Goal: Task Accomplishment & Management: Complete application form

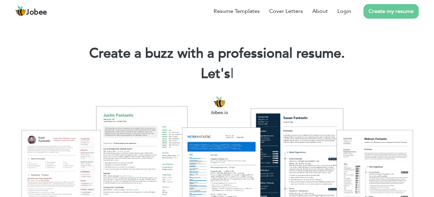
click at [392, 7] on link "Create my resume" at bounding box center [391, 11] width 55 height 15
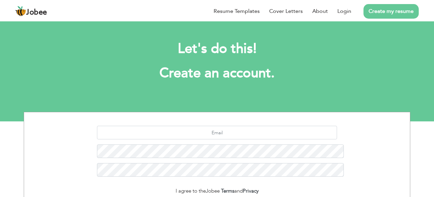
scroll to position [3, 0]
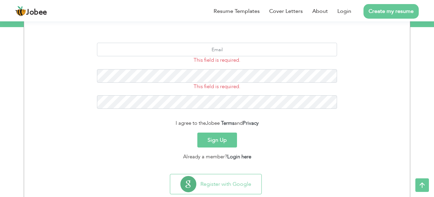
scroll to position [111, 0]
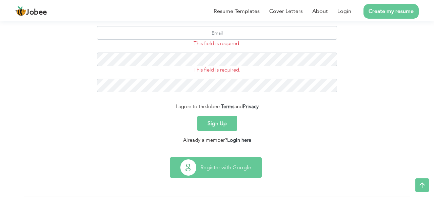
click at [221, 164] on button "Register with Google" at bounding box center [215, 168] width 91 height 20
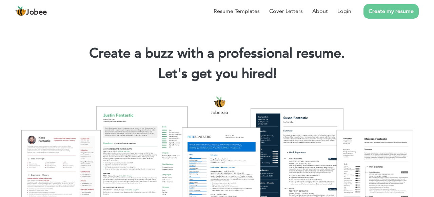
click at [400, 13] on link "Create my resume" at bounding box center [391, 11] width 55 height 15
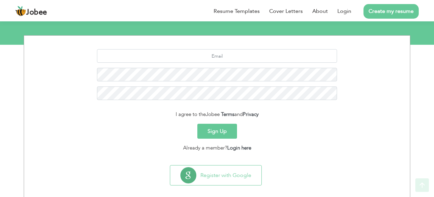
scroll to position [84, 0]
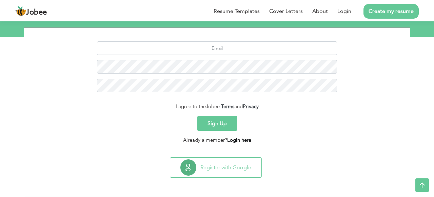
click at [234, 140] on link "Login here" at bounding box center [239, 140] width 24 height 7
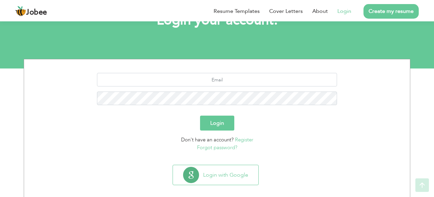
scroll to position [53, 0]
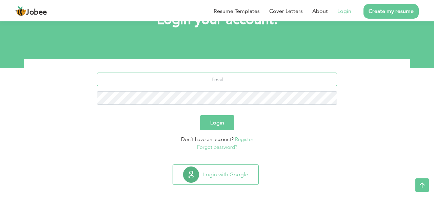
click at [215, 80] on input "text" at bounding box center [217, 80] width 241 height 14
type input "babralijafr3@gmail.com"
click at [217, 121] on button "Login" at bounding box center [217, 122] width 34 height 15
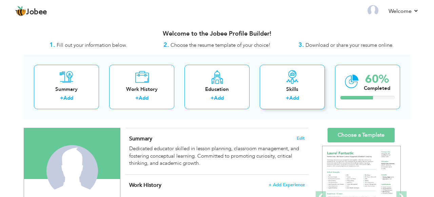
click at [296, 98] on link "Add" at bounding box center [294, 98] width 10 height 7
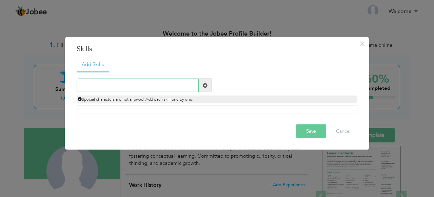
click at [106, 84] on input "text" at bounding box center [138, 86] width 122 height 14
paste input "Conceptual Learning & Interactive Teaching Techniq"
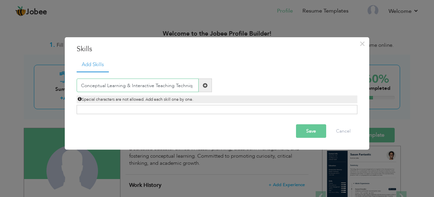
type input "Conceptual Learning & Interactive Teaching Techniq"
click at [309, 131] on button "Save" at bounding box center [311, 132] width 30 height 14
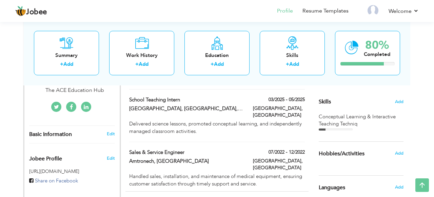
scroll to position [164, 0]
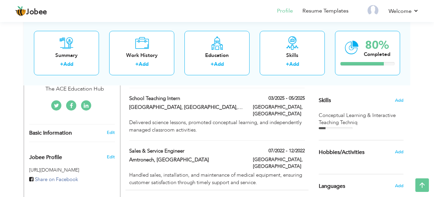
click at [345, 126] on div "Conceptual Learning & Interactive Teaching Techniq" at bounding box center [361, 121] width 85 height 18
click at [339, 128] on div at bounding box center [336, 128] width 34 height 2
click at [333, 120] on div "Conceptual Learning & Interactive Teaching Techniq" at bounding box center [361, 119] width 85 height 15
click at [400, 101] on span "Add" at bounding box center [399, 100] width 9 height 6
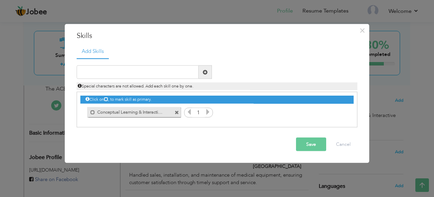
click at [160, 113] on label "Conceptual Learning & Interactive Teaching Techniq" at bounding box center [129, 111] width 69 height 8
click at [177, 112] on span at bounding box center [177, 112] width 4 height 4
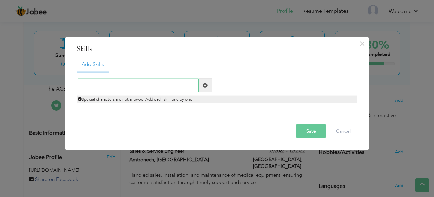
click at [124, 83] on input "text" at bounding box center [138, 86] width 122 height 14
paste input "Conceptual Learning & Interactive Teaching Techniq"
type input "Conceptual Learning"
click at [268, 109] on div "Click on , to mark skill as primary." at bounding box center [217, 109] width 281 height 9
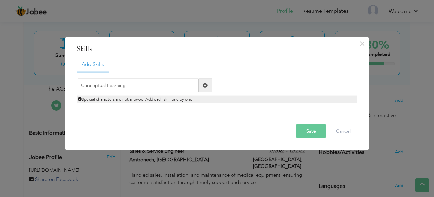
click at [268, 109] on div "Click on , to mark skill as primary." at bounding box center [217, 109] width 281 height 9
click at [205, 86] on span at bounding box center [205, 85] width 5 height 5
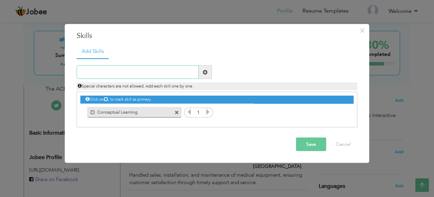
click at [153, 70] on input "text" at bounding box center [138, 72] width 122 height 14
type input "Interactive Teaching Techniques"
click at [205, 72] on span at bounding box center [205, 72] width 5 height 5
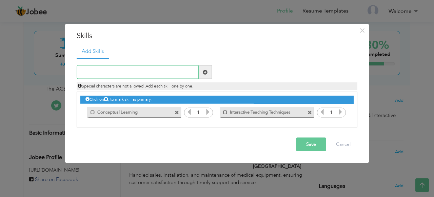
click at [159, 77] on input "text" at bounding box center [138, 72] width 122 height 14
type input "Academic Assessment"
click at [205, 73] on span at bounding box center [205, 72] width 5 height 5
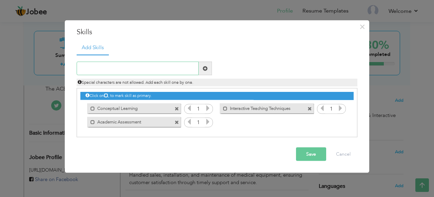
click at [151, 67] on input "text" at bounding box center [138, 69] width 122 height 14
type input "Career Counseling"
click at [205, 67] on span at bounding box center [205, 68] width 5 height 5
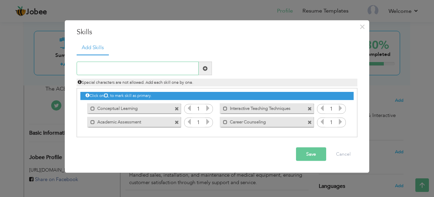
click at [121, 66] on input "text" at bounding box center [138, 69] width 122 height 14
type input "Python Programming"
click at [207, 69] on span at bounding box center [205, 68] width 5 height 5
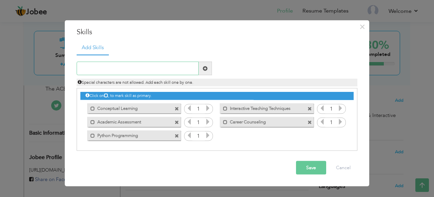
click at [149, 73] on input "text" at bounding box center [138, 69] width 122 height 14
type input "C Programming"
click at [205, 68] on span at bounding box center [205, 68] width 5 height 5
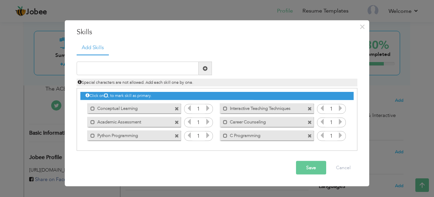
click at [306, 164] on button "Save" at bounding box center [311, 168] width 30 height 14
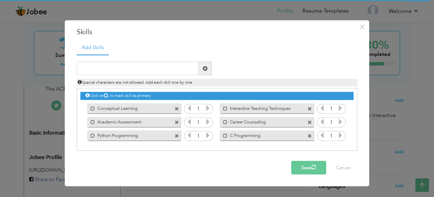
click at [312, 163] on button "Save" at bounding box center [308, 168] width 35 height 14
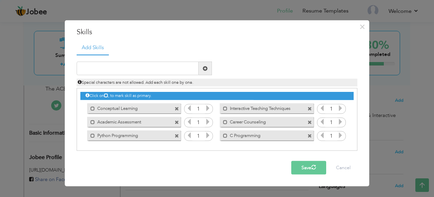
click at [312, 163] on button "Save" at bounding box center [308, 168] width 35 height 14
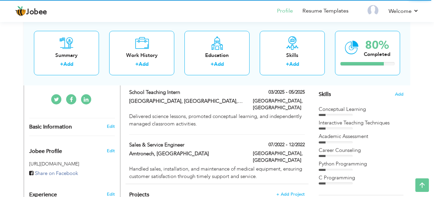
scroll to position [174, 0]
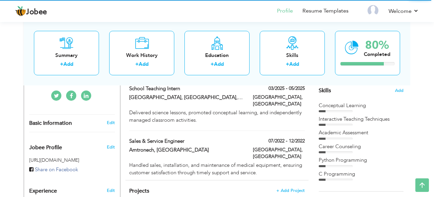
click at [348, 116] on div "Interactive Teaching Techniques" at bounding box center [361, 119] width 85 height 7
click at [398, 90] on span "Add" at bounding box center [399, 91] width 9 height 6
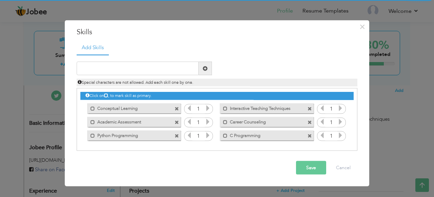
click at [208, 109] on icon at bounding box center [208, 108] width 6 height 6
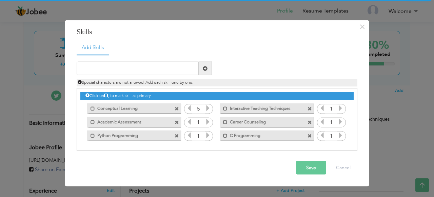
click at [208, 109] on icon at bounding box center [208, 108] width 6 height 6
click at [342, 111] on icon at bounding box center [341, 108] width 6 height 6
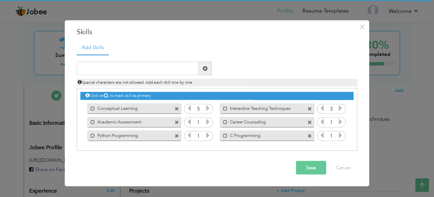
click at [342, 111] on icon at bounding box center [341, 108] width 6 height 6
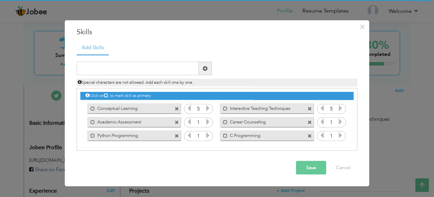
click at [208, 122] on icon at bounding box center [208, 122] width 6 height 6
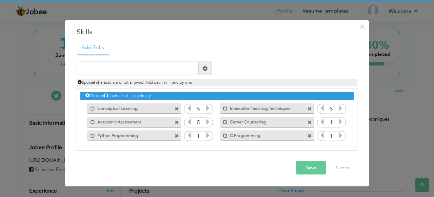
click at [208, 122] on icon at bounding box center [208, 122] width 6 height 6
click at [342, 121] on icon at bounding box center [341, 122] width 6 height 6
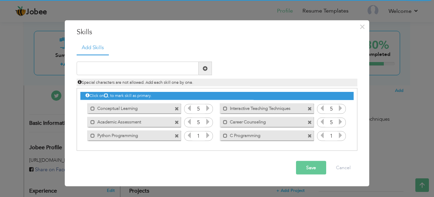
click at [206, 137] on icon at bounding box center [208, 135] width 6 height 6
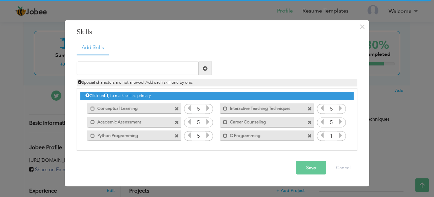
click at [206, 137] on icon at bounding box center [208, 135] width 6 height 6
click at [340, 133] on icon at bounding box center [341, 135] width 6 height 6
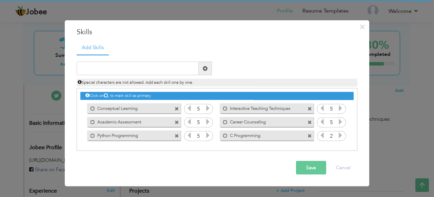
click at [340, 133] on icon at bounding box center [341, 135] width 6 height 6
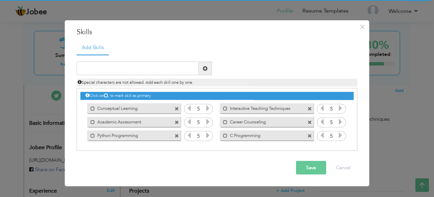
click at [340, 133] on icon at bounding box center [341, 135] width 6 height 6
click at [316, 167] on button "Save" at bounding box center [311, 168] width 30 height 14
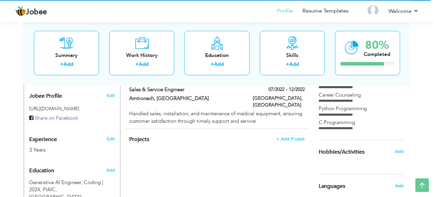
scroll to position [225, 0]
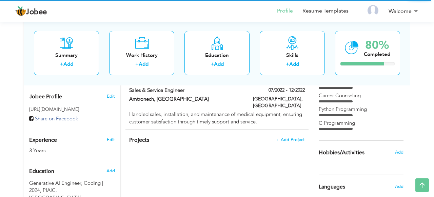
click at [340, 98] on div "Career Counseling" at bounding box center [361, 95] width 85 height 7
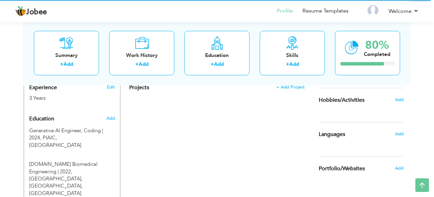
scroll to position [280, 0]
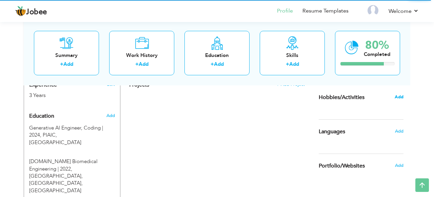
click at [397, 98] on span "Add" at bounding box center [399, 97] width 9 height 6
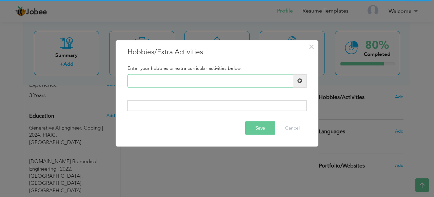
click at [192, 79] on input "text" at bounding box center [211, 81] width 166 height 14
type input "Gardening"
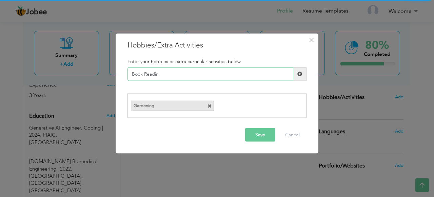
type input "Book Reading"
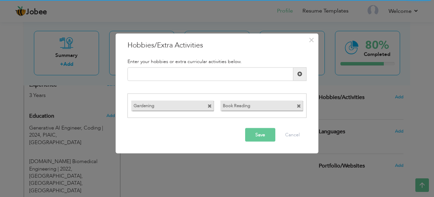
click at [261, 134] on button "Save" at bounding box center [260, 135] width 30 height 14
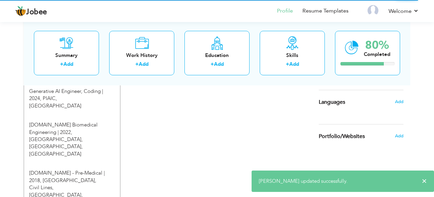
scroll to position [316, 0]
click at [401, 101] on span "Add" at bounding box center [399, 102] width 9 height 6
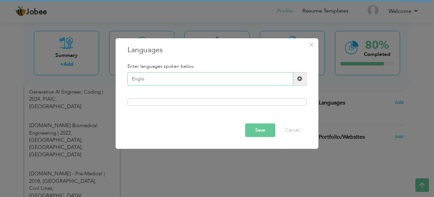
type input "English"
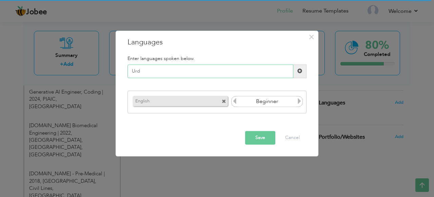
type input "Urdu"
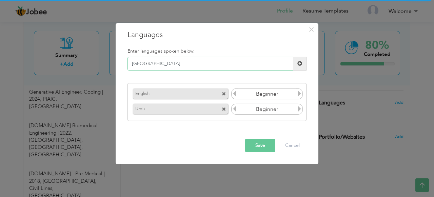
type input "Punjabi"
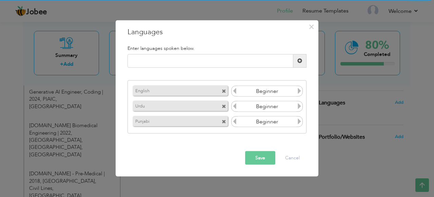
click at [300, 92] on icon at bounding box center [300, 91] width 6 height 6
click at [234, 91] on icon at bounding box center [235, 91] width 6 height 6
click at [300, 107] on icon at bounding box center [300, 106] width 6 height 6
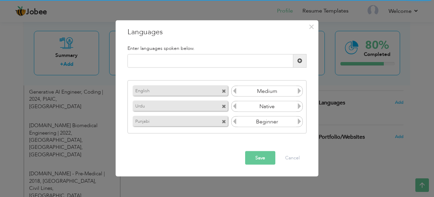
click at [300, 125] on icon at bounding box center [300, 121] width 6 height 6
click at [259, 157] on button "Save" at bounding box center [260, 158] width 30 height 14
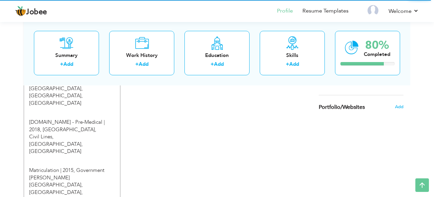
scroll to position [374, 0]
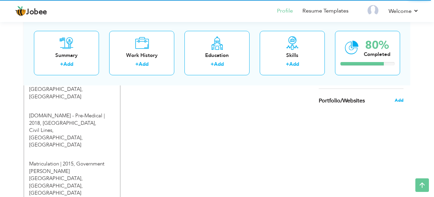
click at [400, 99] on span "Add" at bounding box center [399, 100] width 9 height 6
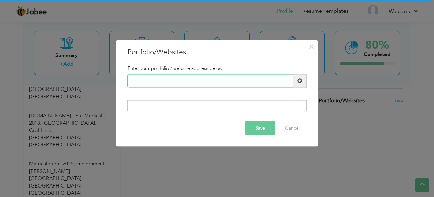
paste input "https://altmashnow.com/"
type input "https://altmashnow.com/"
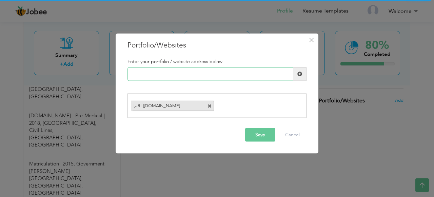
paste input "https://github.com/babar451/ecommerce_dine"
type input "https://github.com/babar451/ecommerce_dine"
click at [251, 134] on button "Save" at bounding box center [260, 135] width 30 height 14
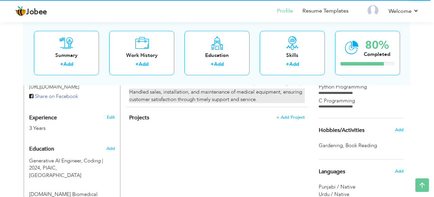
scroll to position [246, 0]
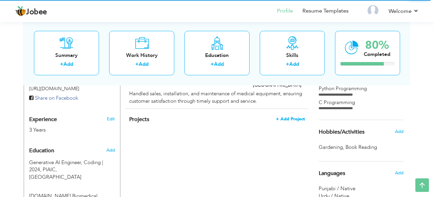
click at [291, 117] on span "+ Add Project" at bounding box center [290, 119] width 29 height 5
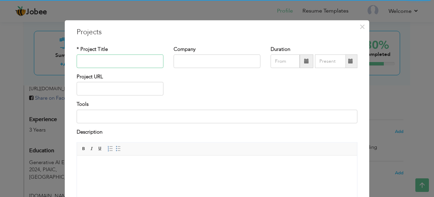
click at [101, 59] on input "text" at bounding box center [120, 62] width 87 height 14
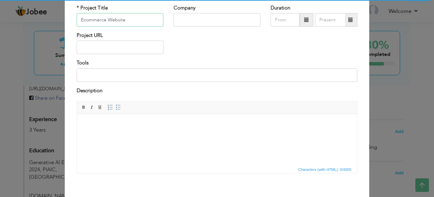
scroll to position [0, 0]
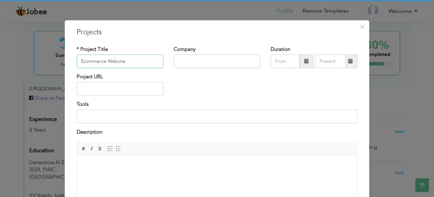
type input "Ecommerce Website"
click at [208, 59] on input "text" at bounding box center [217, 62] width 87 height 14
type input "S"
type input "AltmashNow"
click at [135, 90] on input "text" at bounding box center [120, 89] width 87 height 14
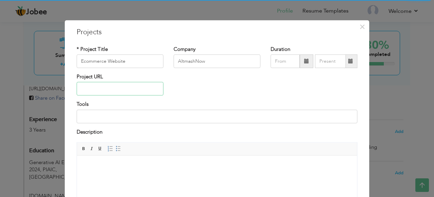
paste input "https://altmashnow.com/"
type input "https://altmashnow.com/"
click at [124, 116] on input at bounding box center [217, 117] width 281 height 14
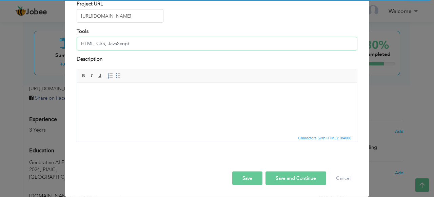
type input "HTML, CSS, JavaScript"
click at [211, 103] on html at bounding box center [217, 92] width 280 height 21
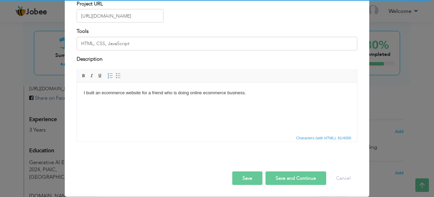
click at [251, 178] on button "Save" at bounding box center [247, 179] width 30 height 14
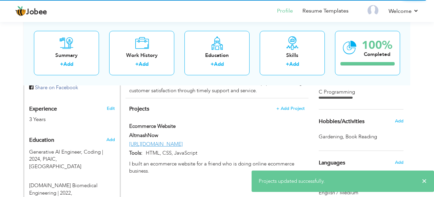
scroll to position [255, 0]
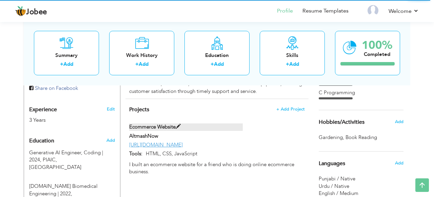
drag, startPoint x: 156, startPoint y: 157, endPoint x: 129, endPoint y: 109, distance: 55.4
click at [129, 109] on div "Projects + Add Project Ecommerce Website Ecommerce Website AltmashNow https://a…" at bounding box center [217, 139] width 183 height 80
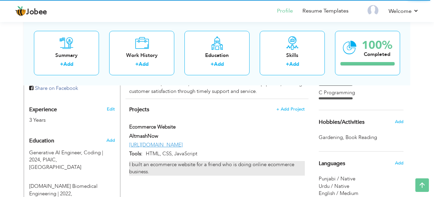
click at [185, 161] on div "I built an ecommerce website for a friend who is doing online ecommerce busines…" at bounding box center [217, 168] width 176 height 15
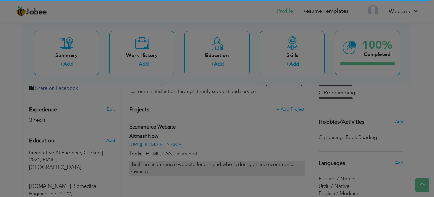
scroll to position [0, 0]
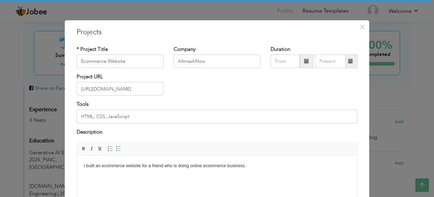
click at [165, 170] on html "I built an ecommerce website for a friend who is doing online ecommerce busines…" at bounding box center [217, 165] width 280 height 21
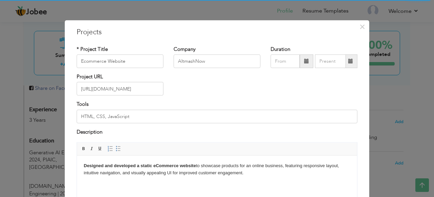
click at [150, 167] on strong "Designed and developed a static eCommerce website" at bounding box center [140, 165] width 112 height 5
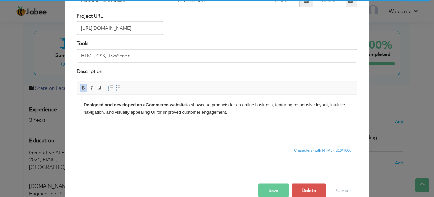
scroll to position [73, 0]
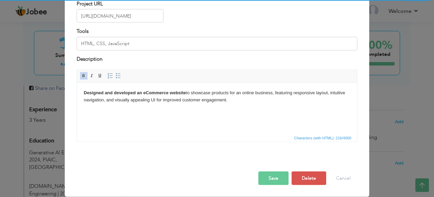
click at [277, 182] on button "Save" at bounding box center [274, 179] width 30 height 14
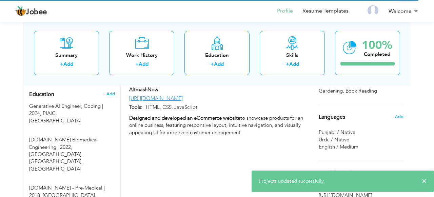
scroll to position [307, 0]
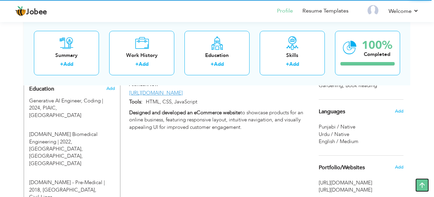
click at [425, 183] on icon at bounding box center [423, 185] width 14 height 14
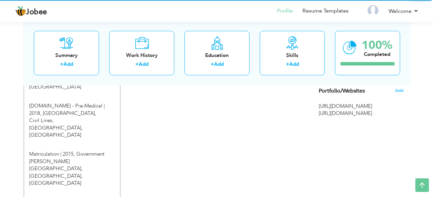
scroll to position [408, 0]
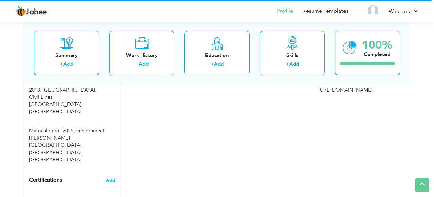
click at [109, 178] on span "Add" at bounding box center [110, 180] width 9 height 5
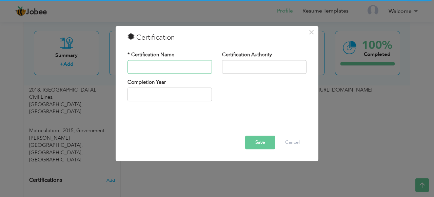
click at [153, 65] on input "text" at bounding box center [170, 67] width 84 height 14
type input "Google AI Essentials"
click at [243, 65] on input "text" at bounding box center [264, 67] width 84 height 14
type input "Coursera"
click at [187, 93] on input "text" at bounding box center [170, 95] width 84 height 14
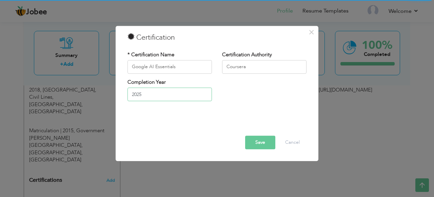
click at [150, 91] on input "2025" at bounding box center [170, 95] width 84 height 14
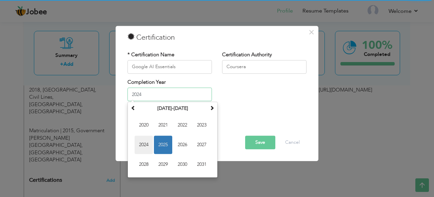
click at [143, 146] on span "2024" at bounding box center [144, 145] width 18 height 18
type input "2024"
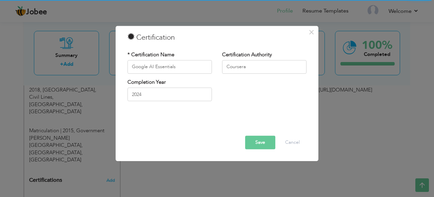
click at [262, 139] on button "Save" at bounding box center [260, 143] width 30 height 14
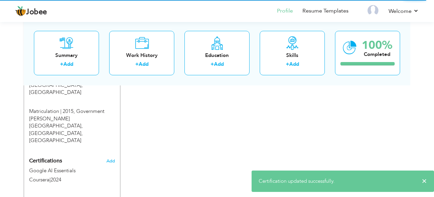
scroll to position [401, 0]
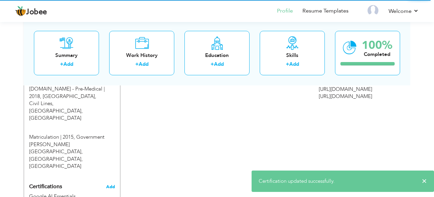
click at [111, 185] on span "Add" at bounding box center [110, 187] width 9 height 5
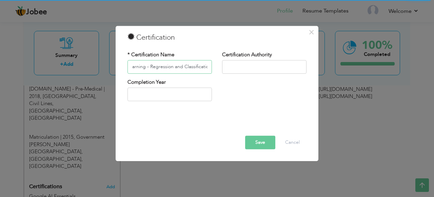
scroll to position [0, 52]
type input "Supervised Machine Learning - Regression and Classification"
click at [244, 69] on input "text" at bounding box center [264, 67] width 84 height 14
type input "Coursera"
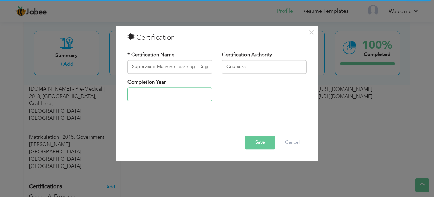
click at [170, 93] on input "text" at bounding box center [170, 95] width 84 height 14
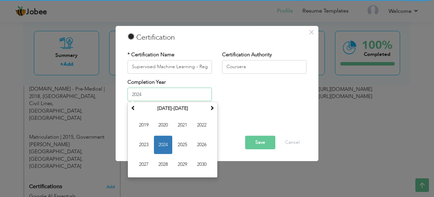
click at [158, 149] on span "2024" at bounding box center [163, 145] width 18 height 18
type input "2024"
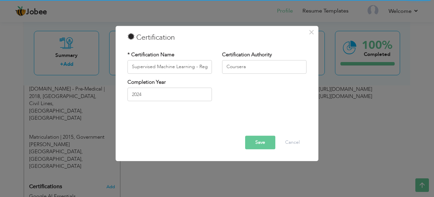
click at [258, 141] on button "Save" at bounding box center [260, 143] width 30 height 14
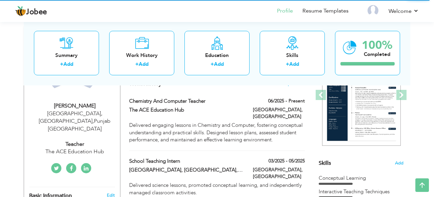
scroll to position [111, 0]
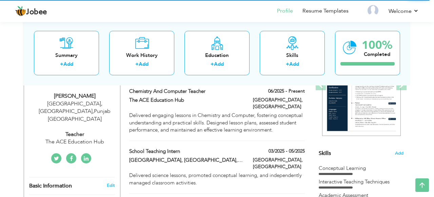
click at [58, 156] on icon at bounding box center [56, 158] width 5 height 5
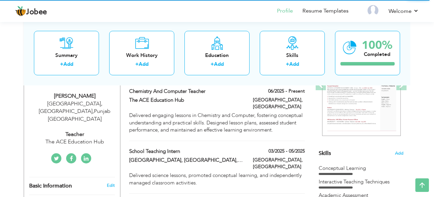
scroll to position [144, 0]
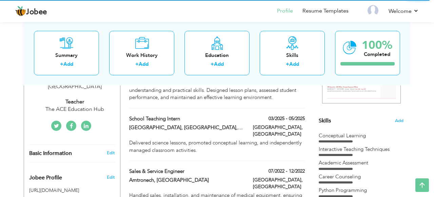
click at [72, 124] on icon at bounding box center [71, 126] width 3 height 5
click at [119, 150] on div "Edit" at bounding box center [112, 153] width 16 height 6
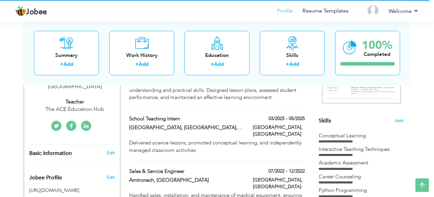
type input "Babar"
type input "Ali"
type input "03084518377"
select select "number:166"
type input "Punjab"
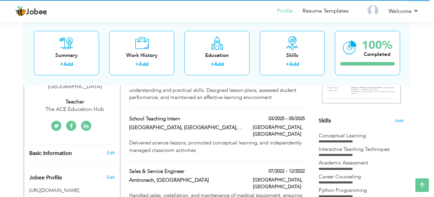
type input "Sharaqpur, Sheikhupura"
select select "number:5"
type input "The ACE Education Hub"
type input "Teacher"
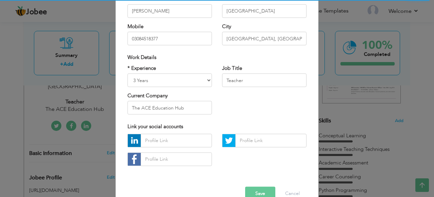
scroll to position [107, 0]
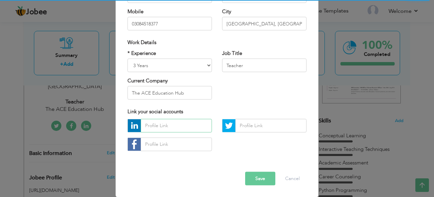
click at [163, 122] on input "text" at bounding box center [176, 126] width 71 height 14
paste input "https://www.linkedin.com/in/babar-ali-8419001a7/"
type input "https://www.linkedin.com/in/babar-ali-8419001a7/"
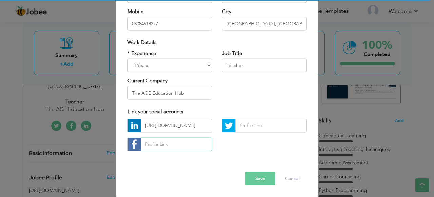
click at [171, 146] on input "text" at bounding box center [176, 144] width 71 height 14
paste input "https://www.facebook.com/profile.php?id=100007363726515"
type input "https://www.facebook.com/profile.php?id=100007363726515"
click at [261, 176] on button "Save" at bounding box center [260, 179] width 30 height 14
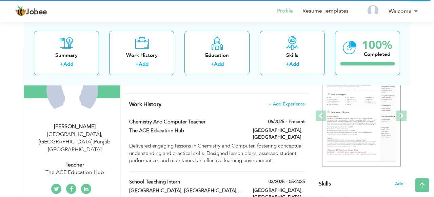
scroll to position [0, 0]
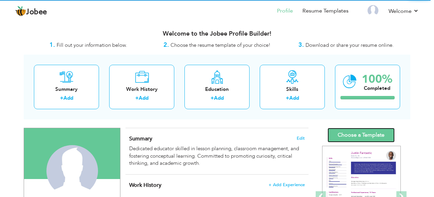
click at [361, 135] on link "Choose a Template" at bounding box center [361, 135] width 67 height 15
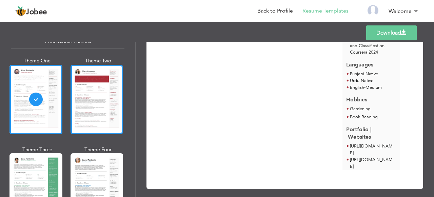
scroll to position [6, 0]
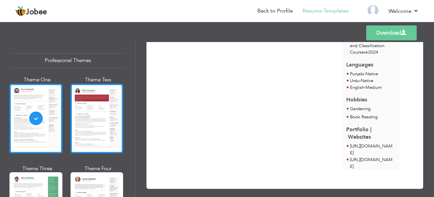
click at [88, 134] on div at bounding box center [97, 119] width 53 height 70
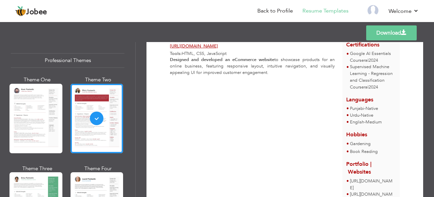
scroll to position [322, 0]
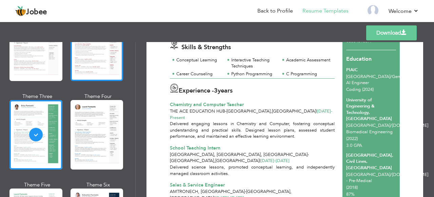
scroll to position [79, 0]
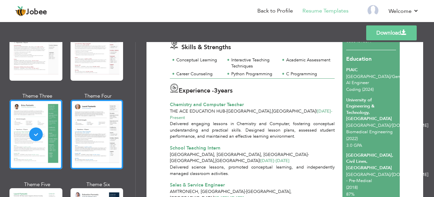
click at [102, 114] on div at bounding box center [97, 135] width 53 height 70
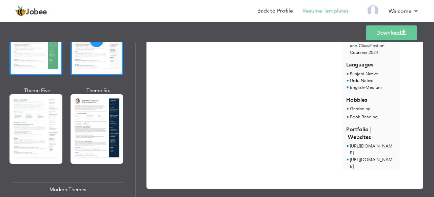
scroll to position [173, 0]
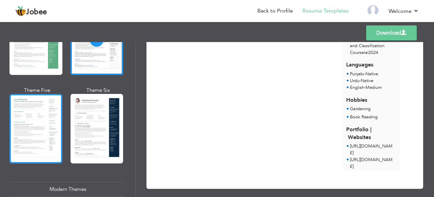
click at [15, 124] on div at bounding box center [36, 129] width 53 height 70
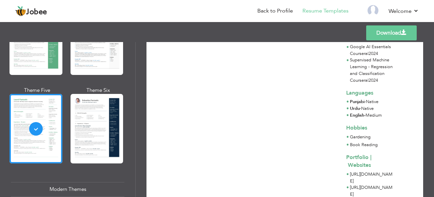
scroll to position [317, 0]
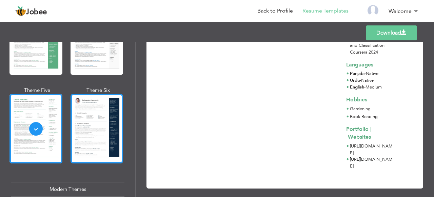
click at [108, 114] on div at bounding box center [97, 129] width 53 height 70
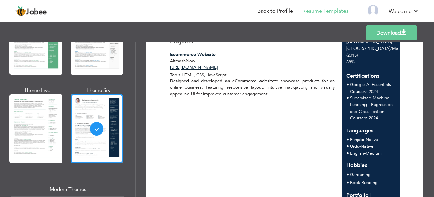
scroll to position [327, 0]
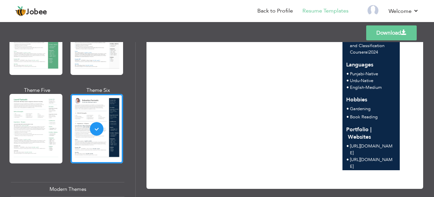
click at [57, 186] on div "Modern Themes" at bounding box center [68, 189] width 114 height 15
click at [76, 184] on div "Modern Themes" at bounding box center [68, 189] width 114 height 15
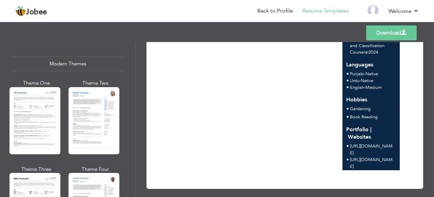
scroll to position [307, 0]
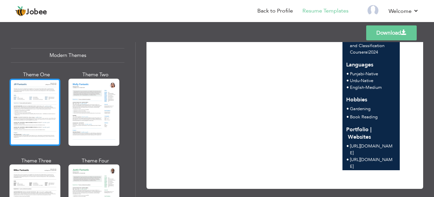
click at [35, 110] on div at bounding box center [35, 112] width 51 height 67
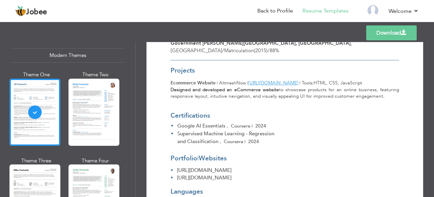
scroll to position [379, 0]
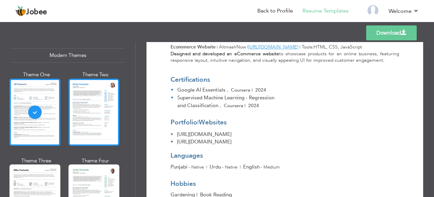
click at [98, 102] on div at bounding box center [94, 112] width 51 height 67
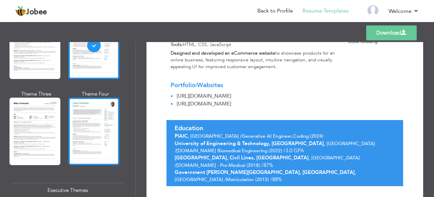
scroll to position [375, 0]
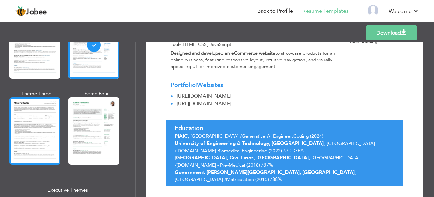
click at [31, 117] on div at bounding box center [35, 130] width 51 height 67
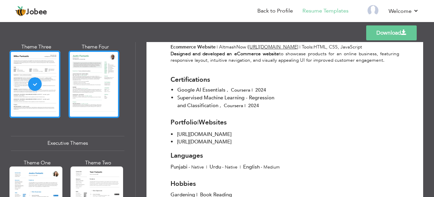
scroll to position [422, 0]
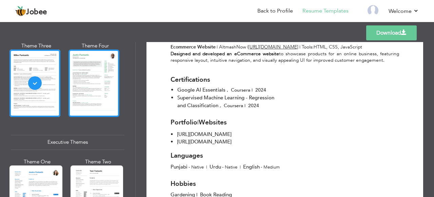
click at [105, 72] on div at bounding box center [94, 83] width 51 height 67
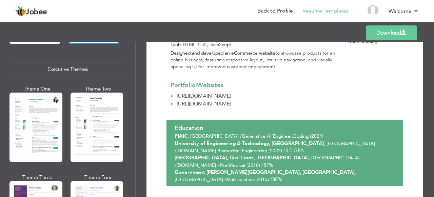
scroll to position [499, 0]
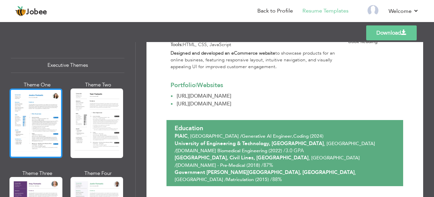
click at [42, 124] on div at bounding box center [36, 124] width 53 height 70
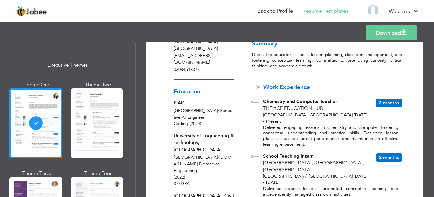
scroll to position [51, 0]
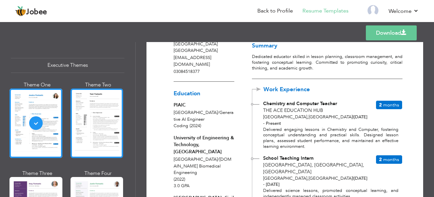
click at [80, 122] on div at bounding box center [97, 124] width 53 height 70
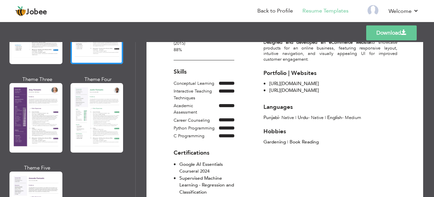
scroll to position [600, 0]
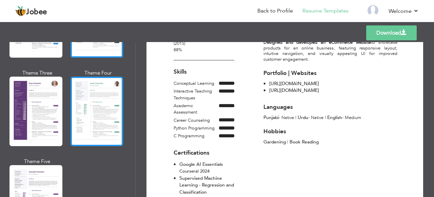
click at [101, 110] on div at bounding box center [97, 112] width 53 height 70
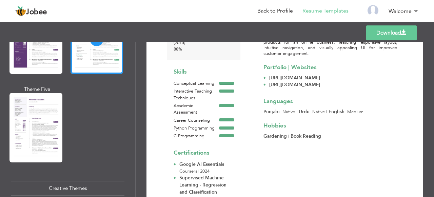
scroll to position [678, 0]
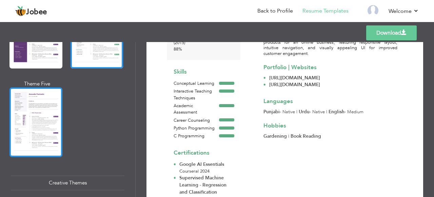
click at [29, 110] on div at bounding box center [36, 123] width 53 height 70
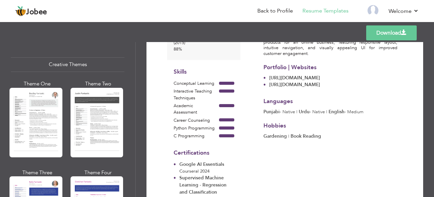
scroll to position [793, 0]
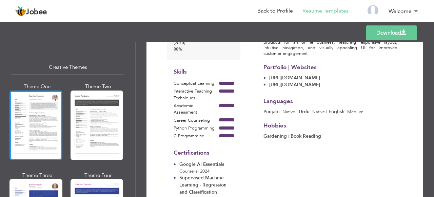
click at [43, 125] on div at bounding box center [36, 126] width 53 height 70
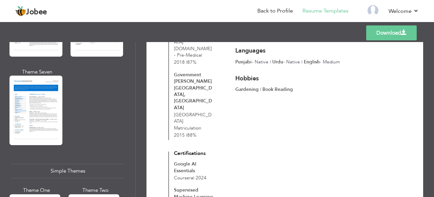
scroll to position [1081, 0]
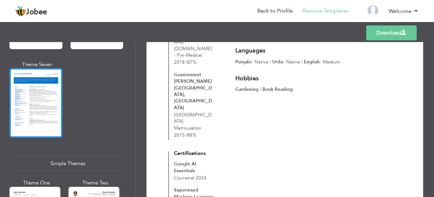
click at [43, 94] on div at bounding box center [36, 103] width 53 height 70
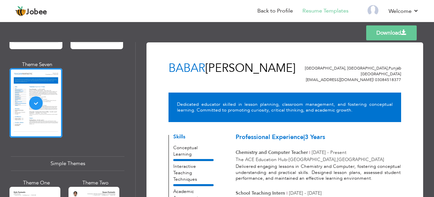
scroll to position [0, 0]
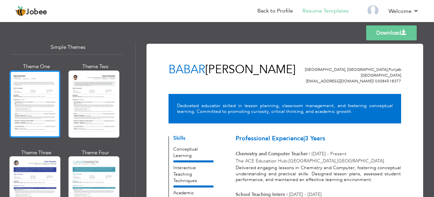
click at [48, 94] on div at bounding box center [35, 104] width 51 height 67
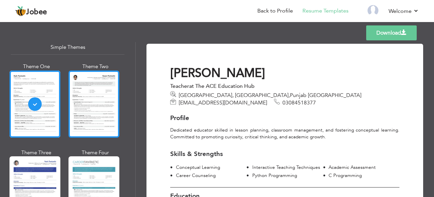
click at [104, 103] on div at bounding box center [94, 104] width 51 height 67
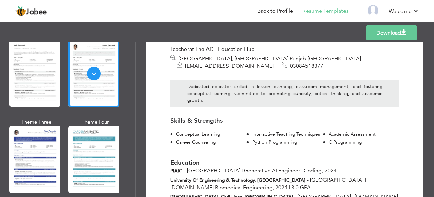
scroll to position [1228, 0]
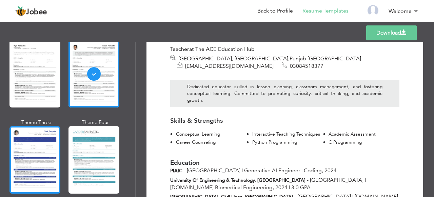
click at [35, 137] on div at bounding box center [35, 159] width 51 height 67
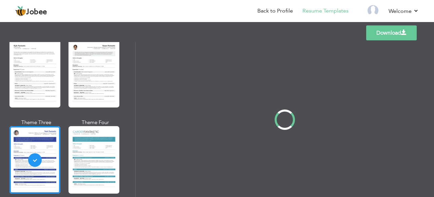
scroll to position [0, 0]
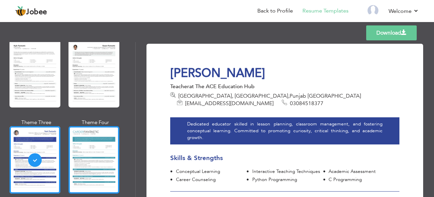
click at [80, 143] on div at bounding box center [94, 159] width 51 height 67
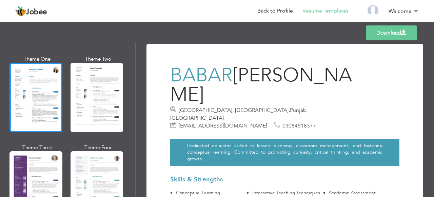
click at [45, 106] on div at bounding box center [36, 98] width 53 height 70
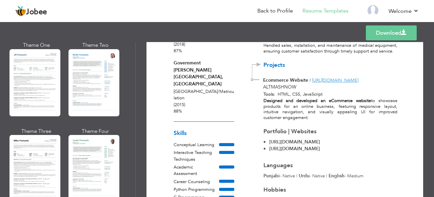
scroll to position [330, 0]
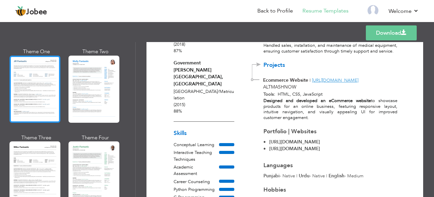
click at [55, 90] on div at bounding box center [35, 89] width 51 height 67
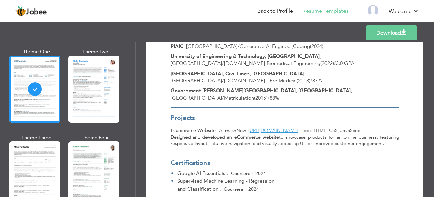
scroll to position [306, 0]
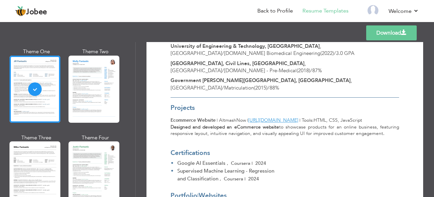
click at [125, 85] on div "Professional Themes Theme One Theme Two Theme Three Theme Six" at bounding box center [67, 119] width 135 height 155
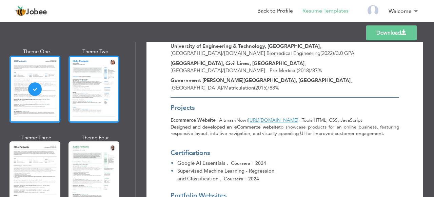
click at [108, 85] on div at bounding box center [94, 89] width 51 height 67
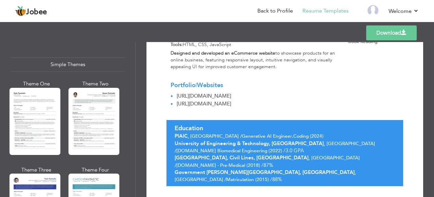
scroll to position [1173, 0]
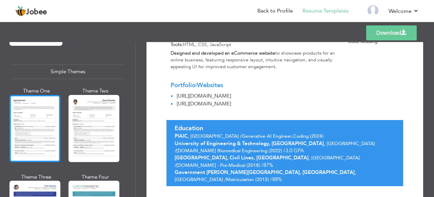
click at [45, 122] on div at bounding box center [35, 128] width 51 height 67
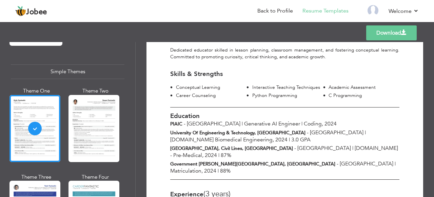
scroll to position [101, 0]
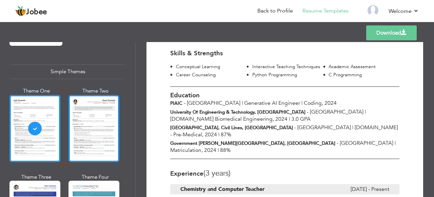
click at [83, 116] on div at bounding box center [94, 128] width 51 height 67
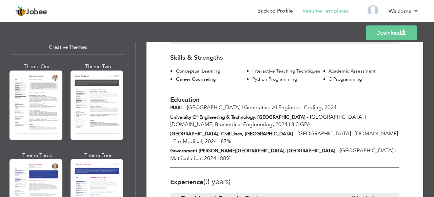
scroll to position [815, 0]
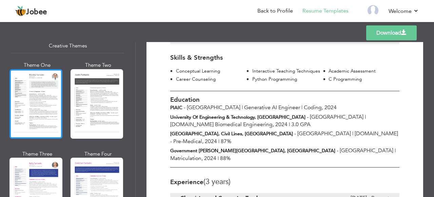
click at [28, 109] on div at bounding box center [36, 104] width 53 height 70
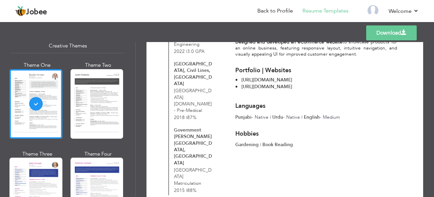
scroll to position [331, 0]
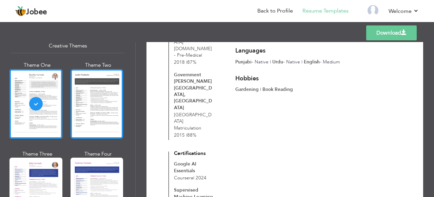
click at [96, 92] on div at bounding box center [97, 104] width 53 height 70
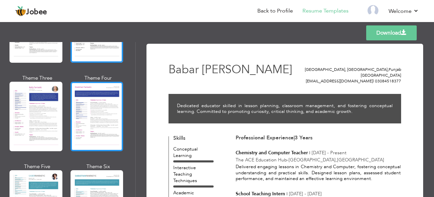
scroll to position [892, 0]
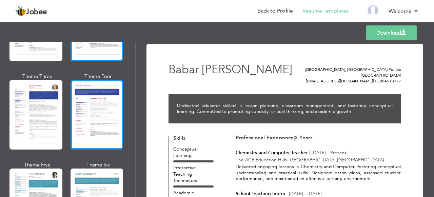
click at [87, 89] on div at bounding box center [97, 115] width 53 height 70
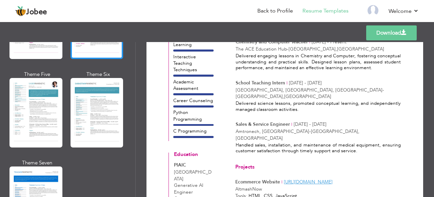
scroll to position [1059, 0]
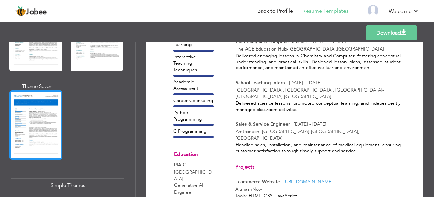
click at [54, 100] on div at bounding box center [36, 125] width 53 height 70
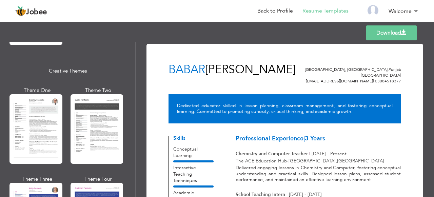
scroll to position [786, 0]
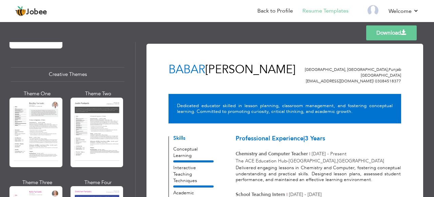
click at [95, 98] on div at bounding box center [97, 133] width 53 height 70
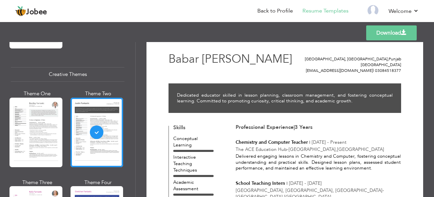
scroll to position [0, 0]
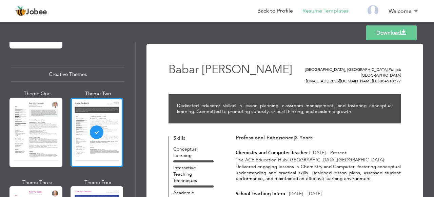
click at [395, 33] on link "Download" at bounding box center [391, 32] width 51 height 15
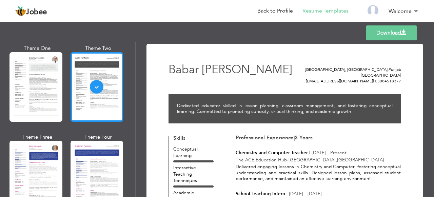
scroll to position [850, 0]
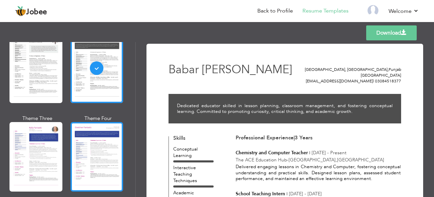
click at [88, 140] on div at bounding box center [97, 157] width 53 height 70
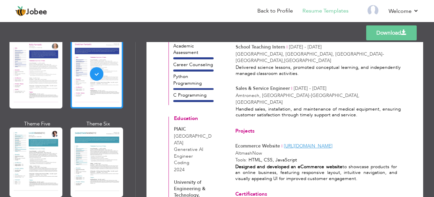
scroll to position [934, 0]
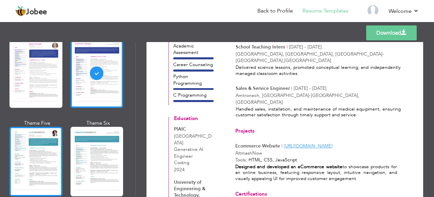
click at [44, 142] on div at bounding box center [36, 162] width 53 height 70
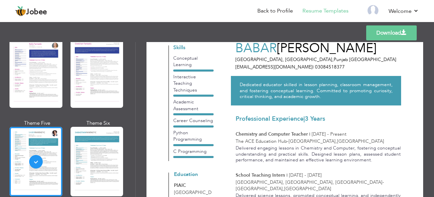
scroll to position [0, 0]
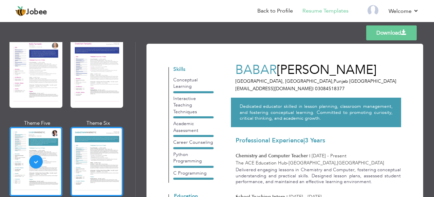
click at [83, 145] on div at bounding box center [97, 162] width 53 height 70
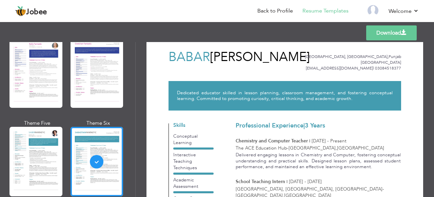
scroll to position [15, 0]
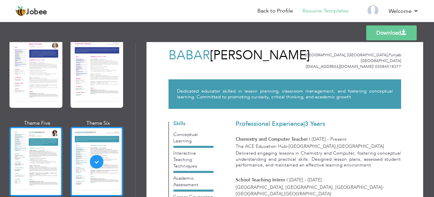
click at [28, 151] on div at bounding box center [36, 162] width 53 height 70
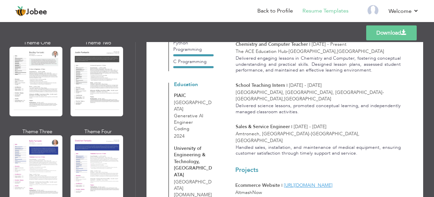
scroll to position [844, 0]
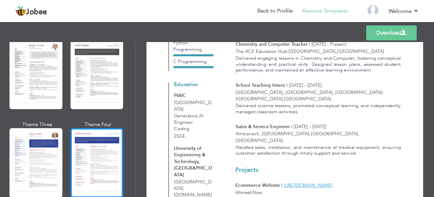
click at [99, 165] on div at bounding box center [97, 163] width 53 height 70
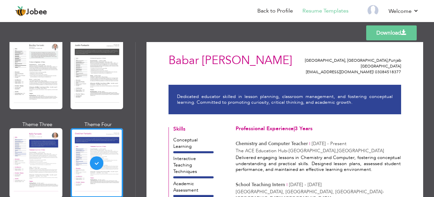
scroll to position [0, 0]
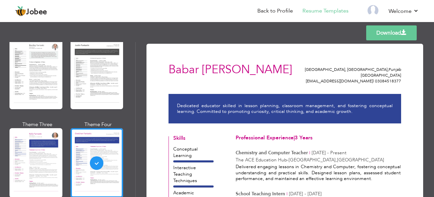
click at [390, 33] on link "Download" at bounding box center [391, 32] width 51 height 15
